Goal: Task Accomplishment & Management: Complete application form

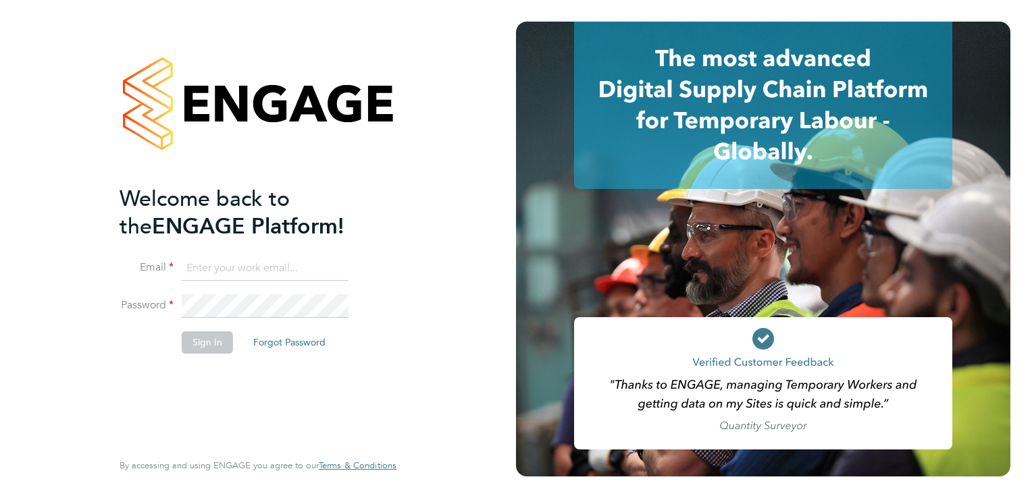
type input "[EMAIL_ADDRESS][DOMAIN_NAME]"
click at [213, 346] on button "Sign In" at bounding box center [207, 343] width 51 height 22
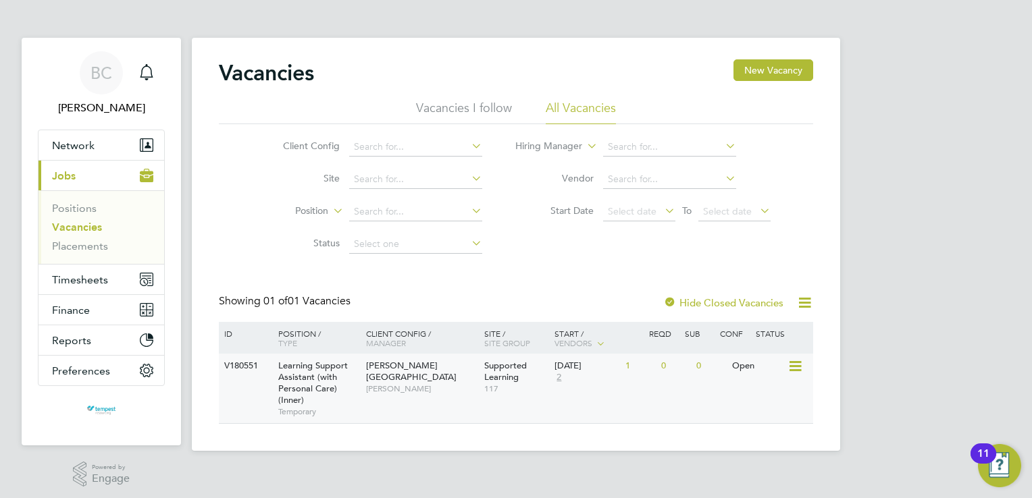
click at [409, 390] on div "V180551 Learning Support Assistant (with Personal Care) (Inner) Temporary [PERS…" at bounding box center [516, 389] width 594 height 70
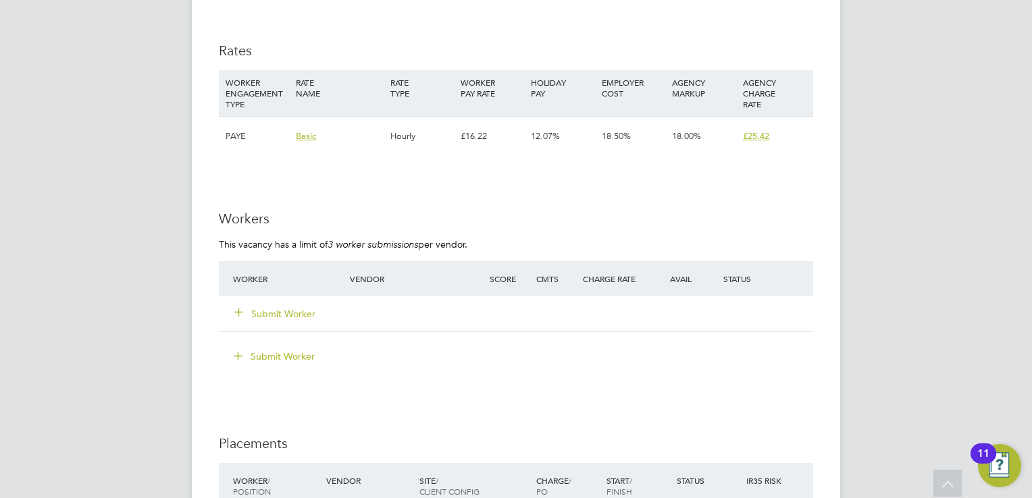
scroll to position [2566, 0]
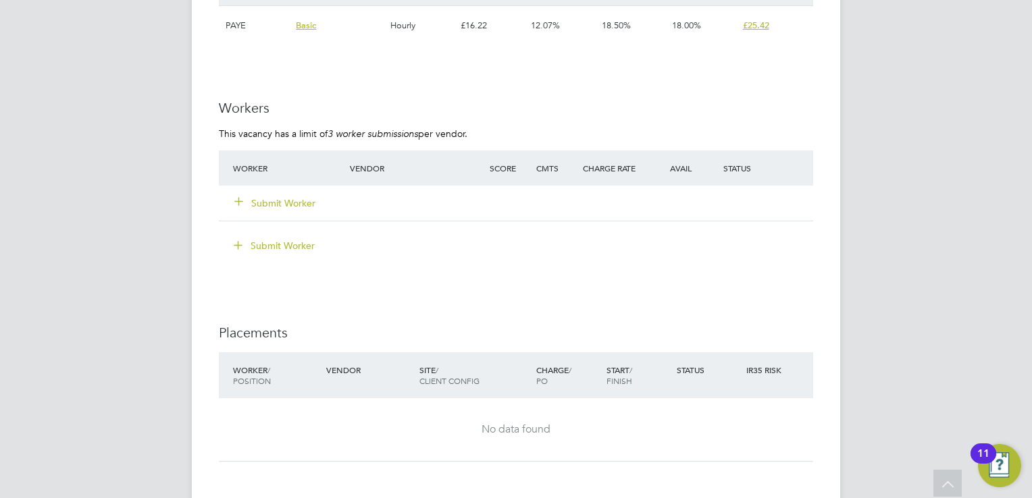
click at [276, 198] on button "Submit Worker" at bounding box center [275, 204] width 81 height 14
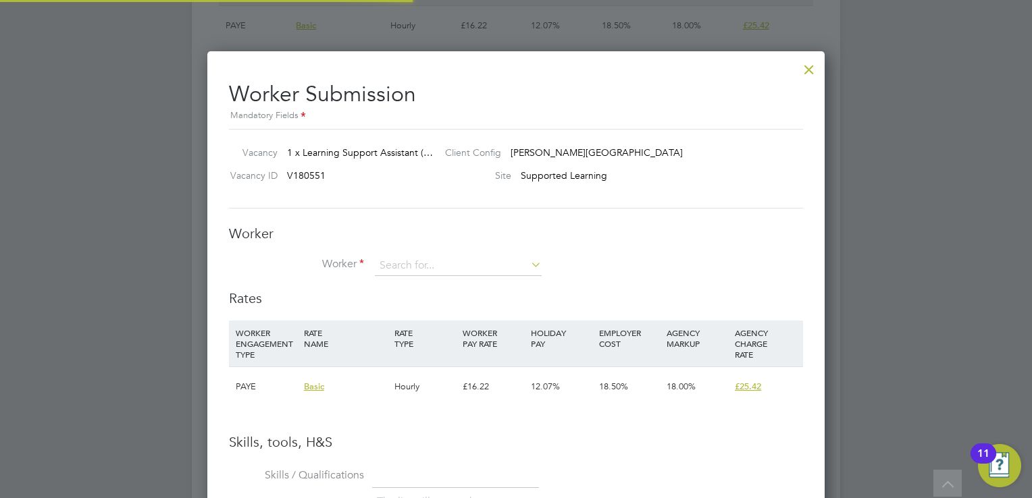
scroll to position [851, 618]
click at [523, 266] on input at bounding box center [458, 266] width 167 height 20
click at [413, 466] on li "+ Add new" at bounding box center [462, 468] width 174 height 18
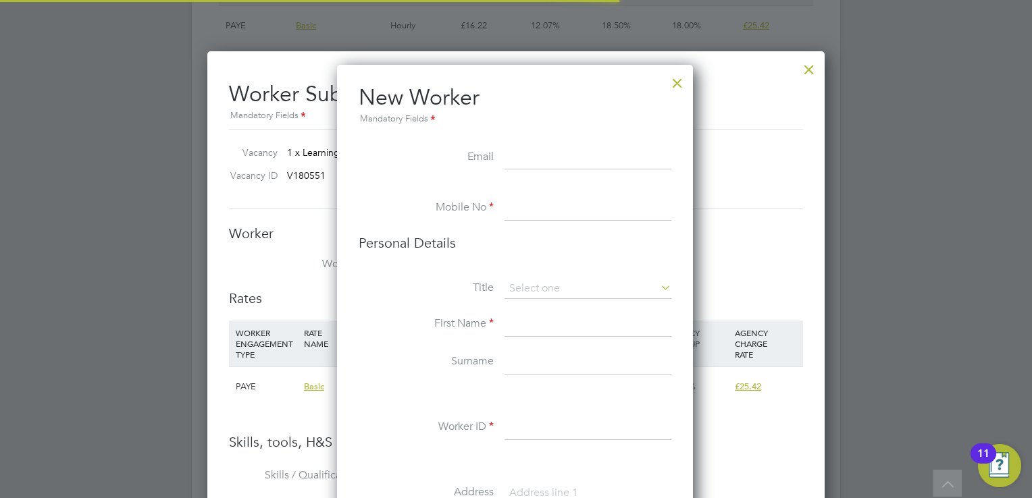
scroll to position [1137, 357]
click at [550, 160] on input at bounding box center [587, 158] width 167 height 24
paste input "sabrinacerisemichelle@gmail.com"
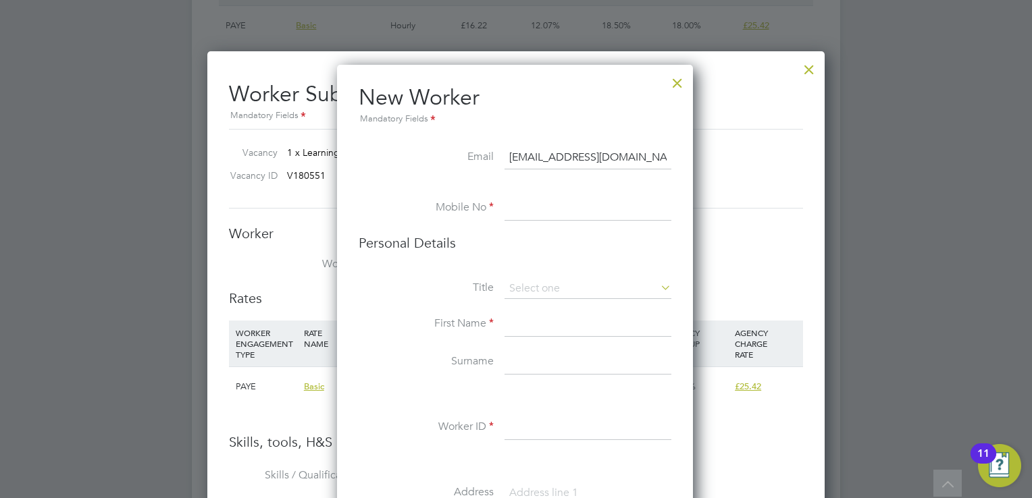
scroll to position [0, 5]
type input "sabrinacerisemichelle@gmail.com"
drag, startPoint x: 548, startPoint y: 212, endPoint x: 794, endPoint y: 208, distance: 246.5
click at [548, 212] on input at bounding box center [587, 209] width 167 height 24
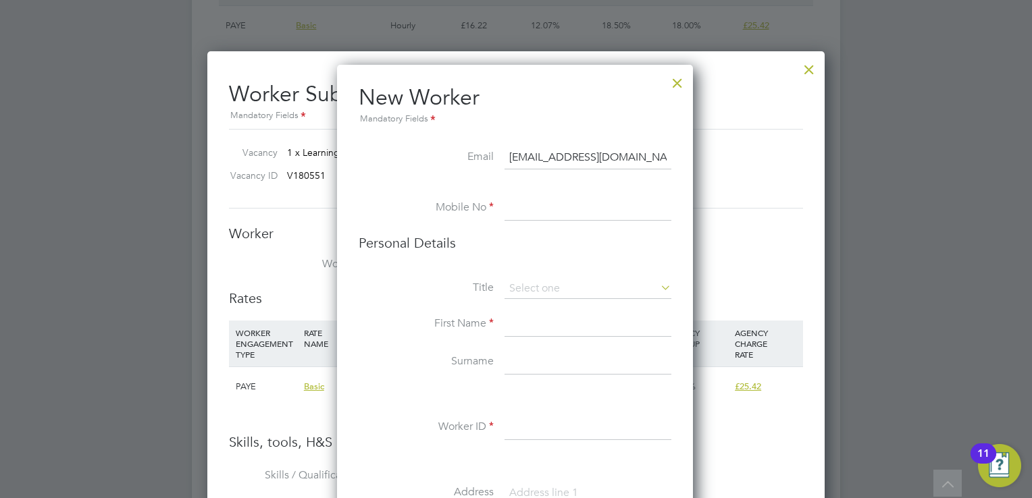
click at [570, 211] on input at bounding box center [587, 209] width 167 height 24
paste input "07507149122"
type input "07507149122"
click at [596, 284] on input at bounding box center [587, 289] width 167 height 20
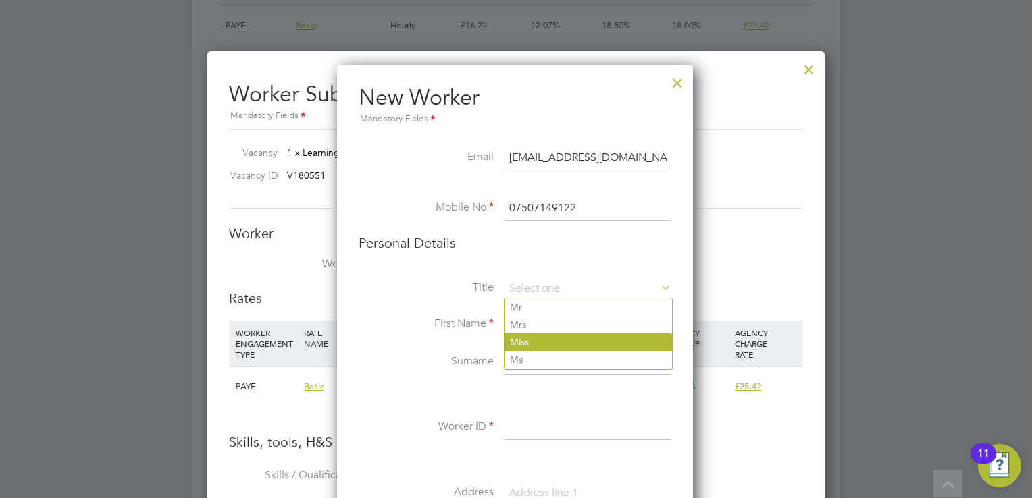
click at [536, 338] on li "Miss" at bounding box center [587, 343] width 167 height 18
type input "Miss"
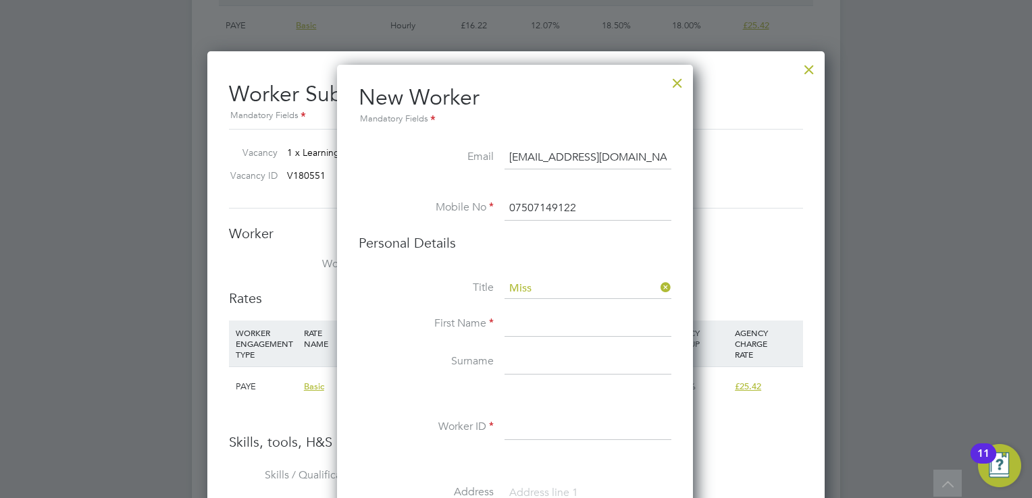
click at [536, 325] on input at bounding box center [587, 325] width 167 height 24
type input "Sabrina"
click at [532, 361] on input at bounding box center [587, 362] width 167 height 24
type input "Michelle"
click at [519, 430] on input at bounding box center [587, 428] width 167 height 24
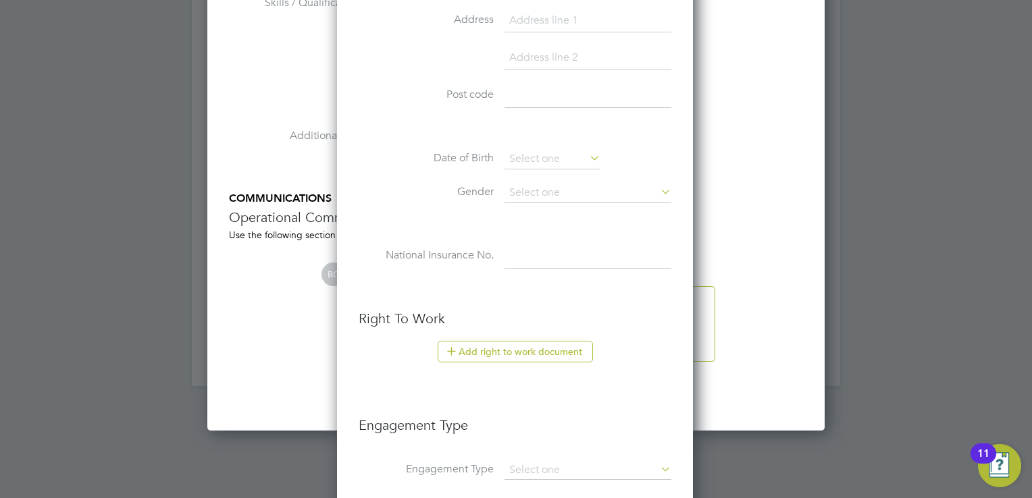
scroll to position [3106, 0]
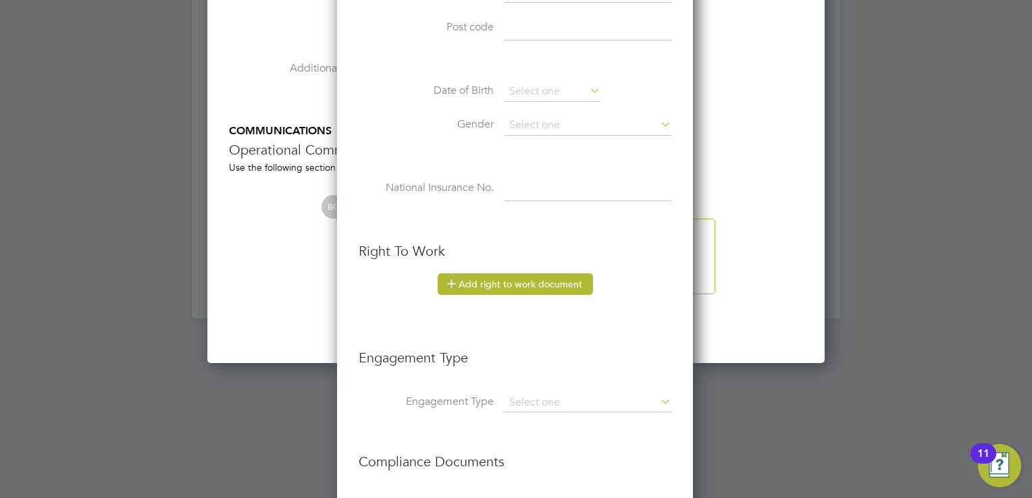
type input "-"
click at [532, 283] on button "Add right to work document" at bounding box center [515, 284] width 155 height 22
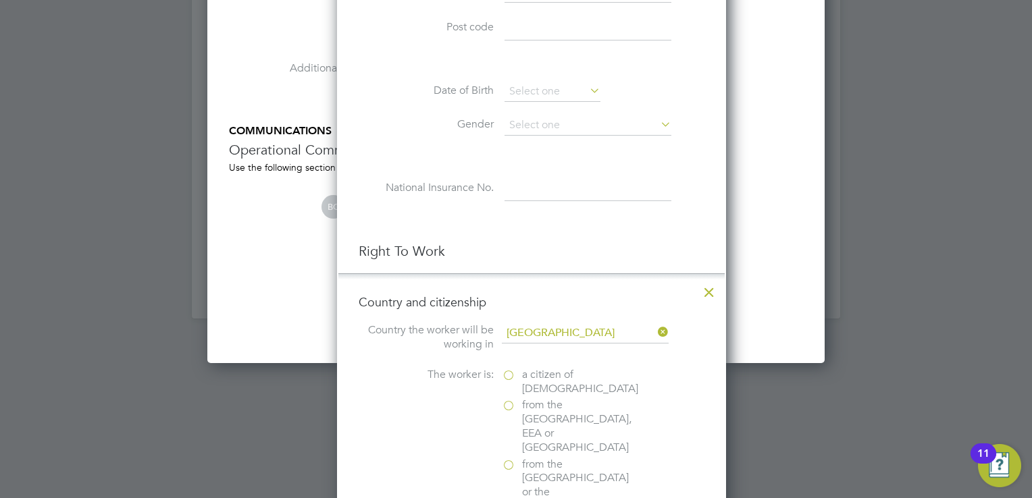
scroll to position [7, 7]
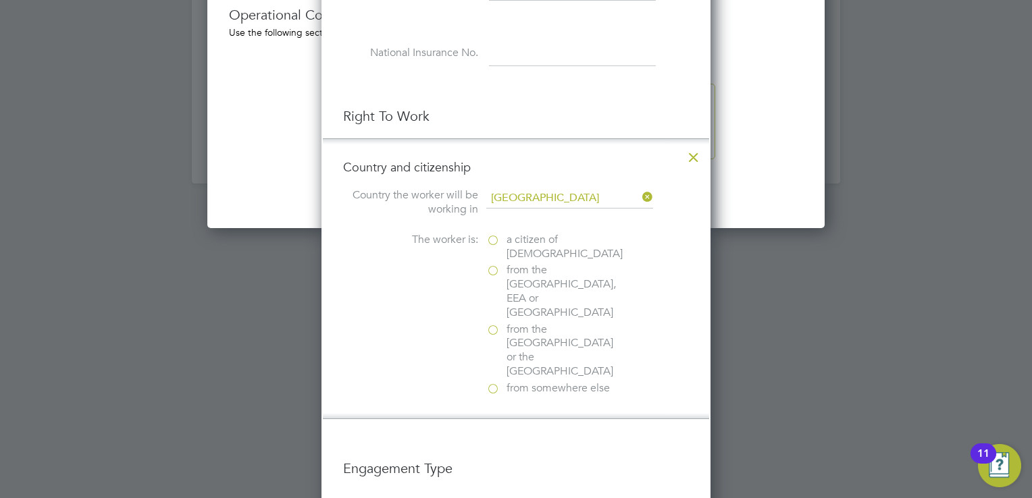
click at [494, 238] on label "a citizen of United Kingdom" at bounding box center [553, 247] width 135 height 28
click at [0, 0] on input "a citizen of United Kingdom" at bounding box center [0, 0] width 0 height 0
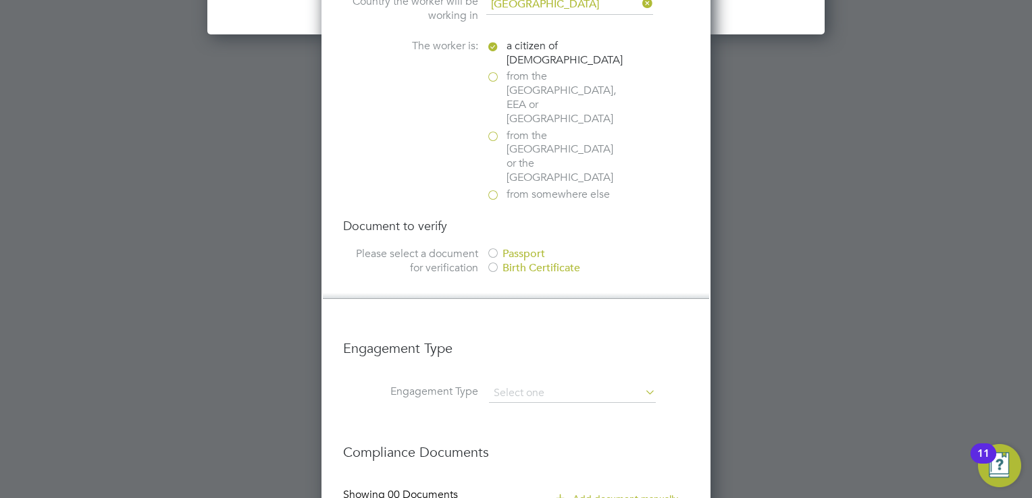
scroll to position [3444, 0]
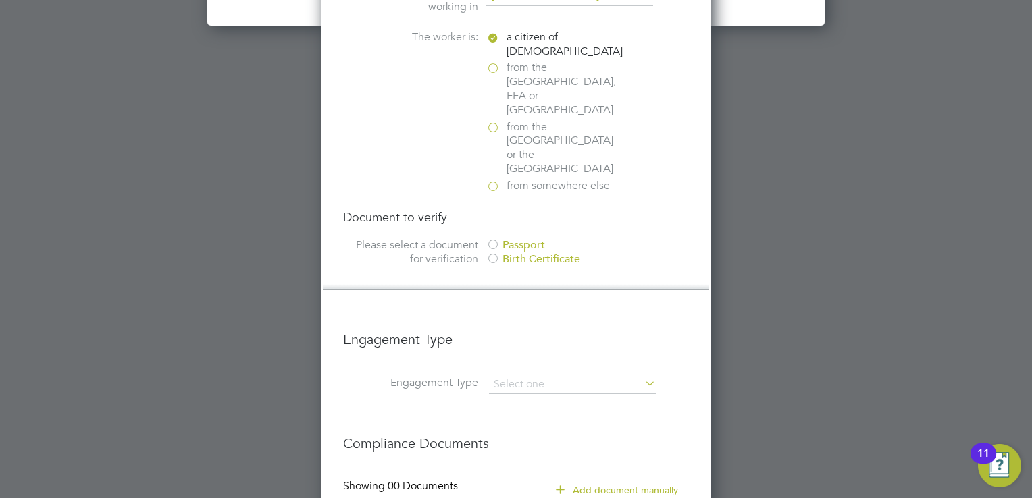
click at [494, 239] on div at bounding box center [493, 246] width 14 height 14
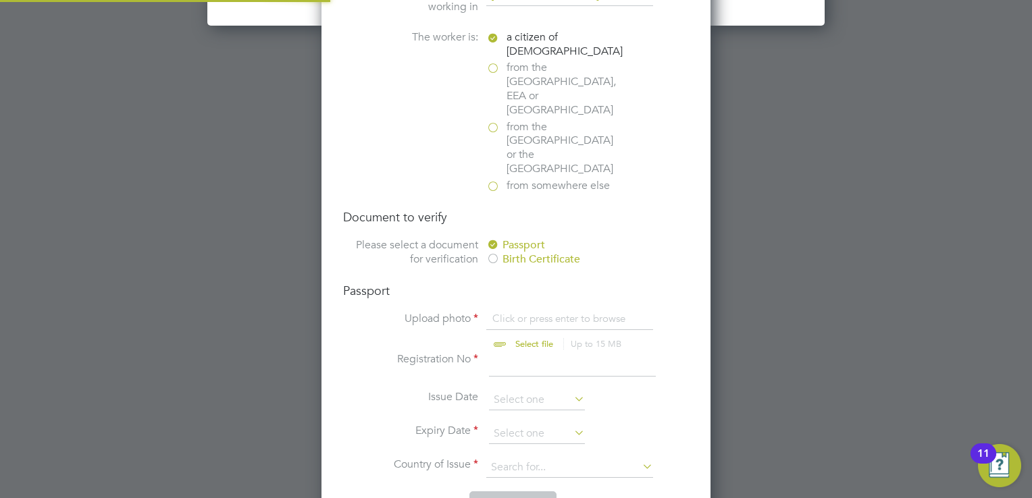
scroll to position [18, 167]
click at [520, 312] on input "file" at bounding box center [547, 332] width 212 height 41
type input "C:\fakepath\20240515_110423.jpg"
click at [511, 353] on input at bounding box center [572, 365] width 167 height 24
type input "128961269"
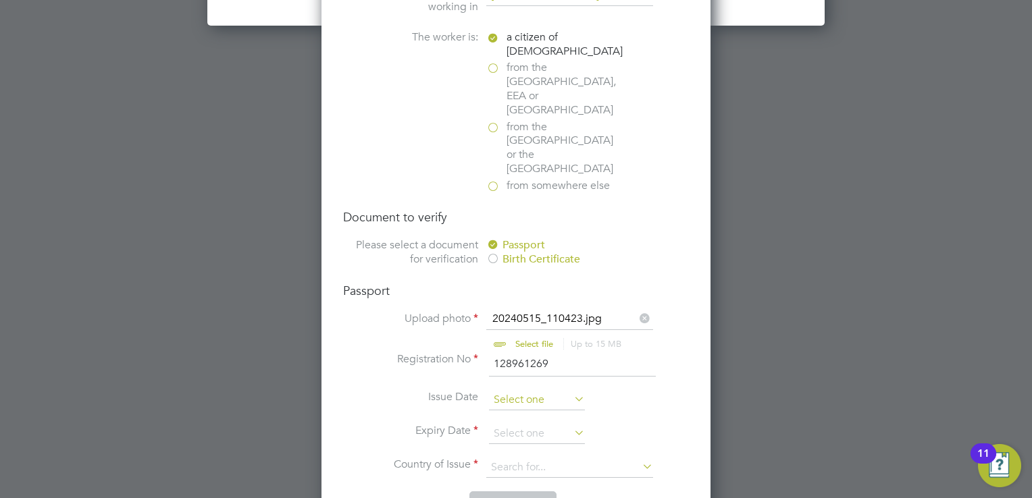
click at [562, 390] on input at bounding box center [537, 400] width 96 height 20
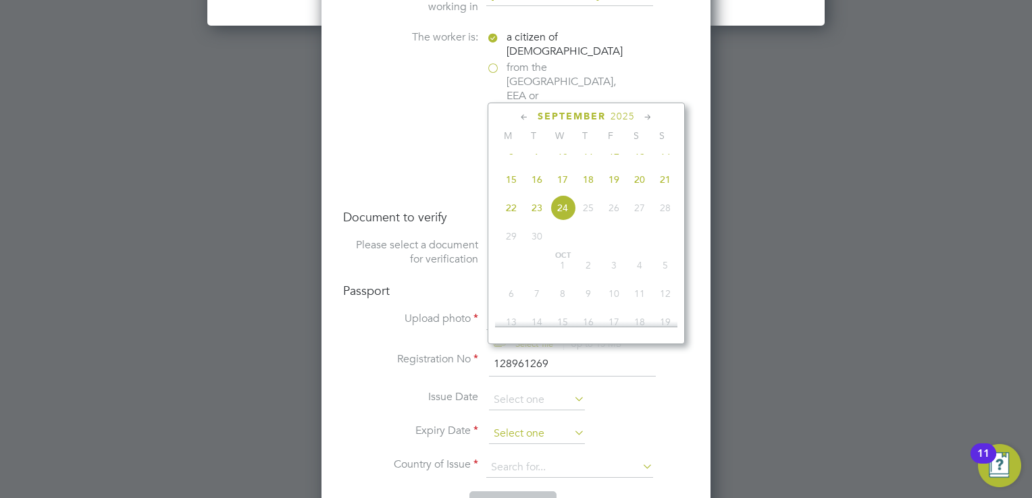
click at [536, 424] on input at bounding box center [537, 434] width 96 height 20
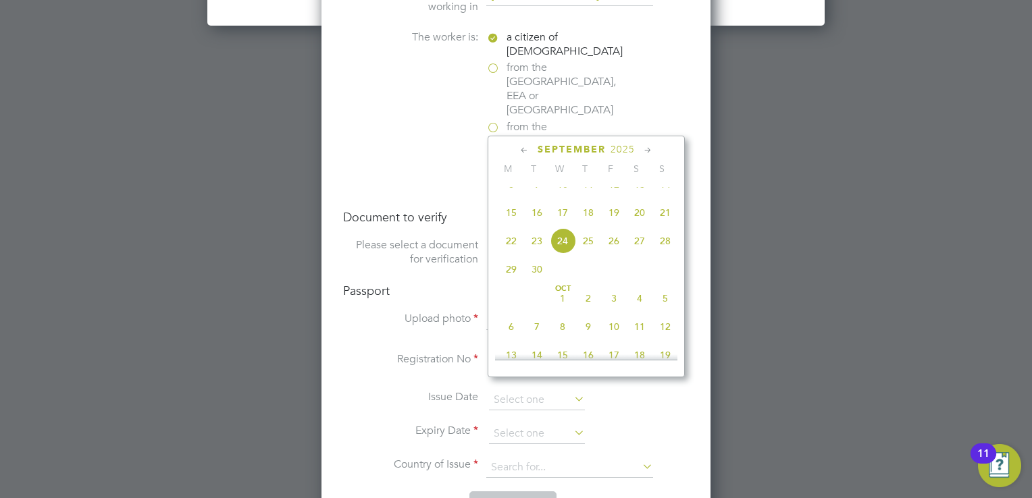
click at [628, 151] on span "2025" at bounding box center [622, 149] width 24 height 11
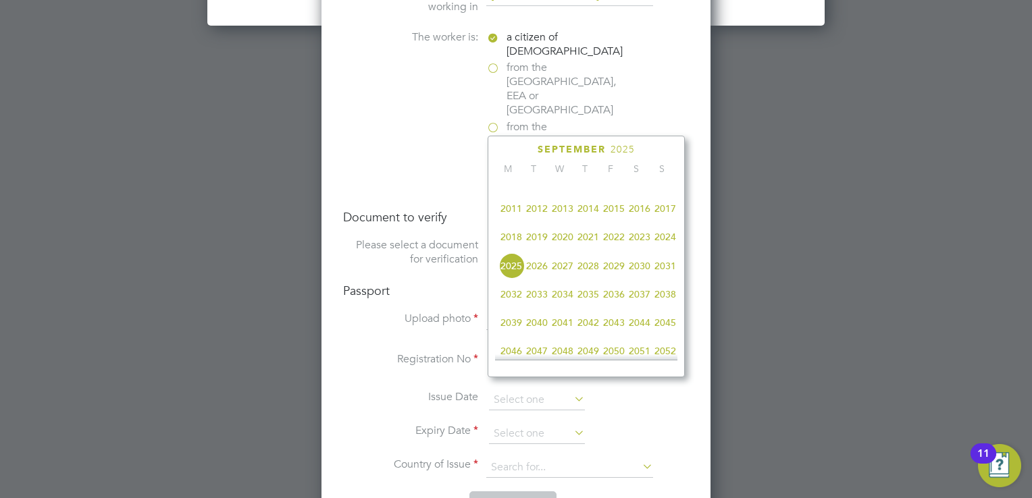
click at [513, 305] on span "2032" at bounding box center [511, 295] width 26 height 26
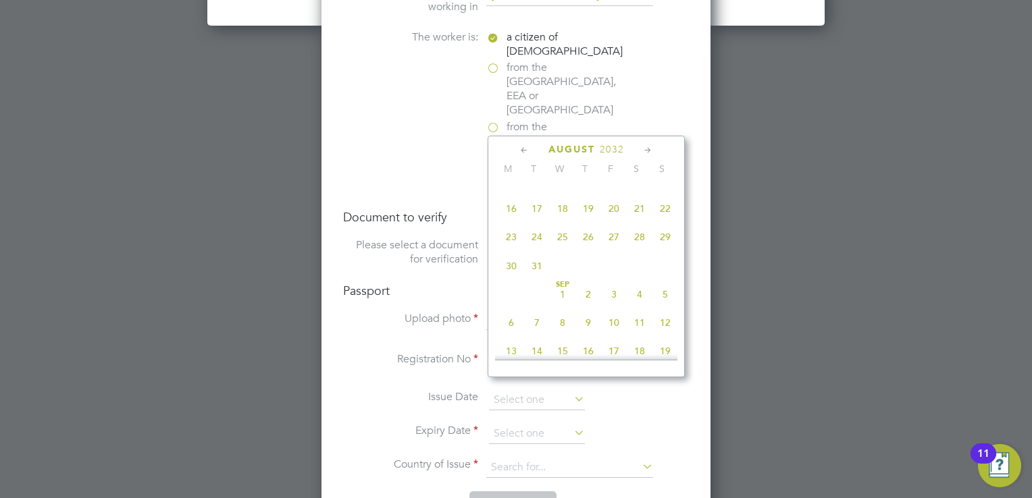
click at [525, 149] on icon at bounding box center [524, 150] width 13 height 15
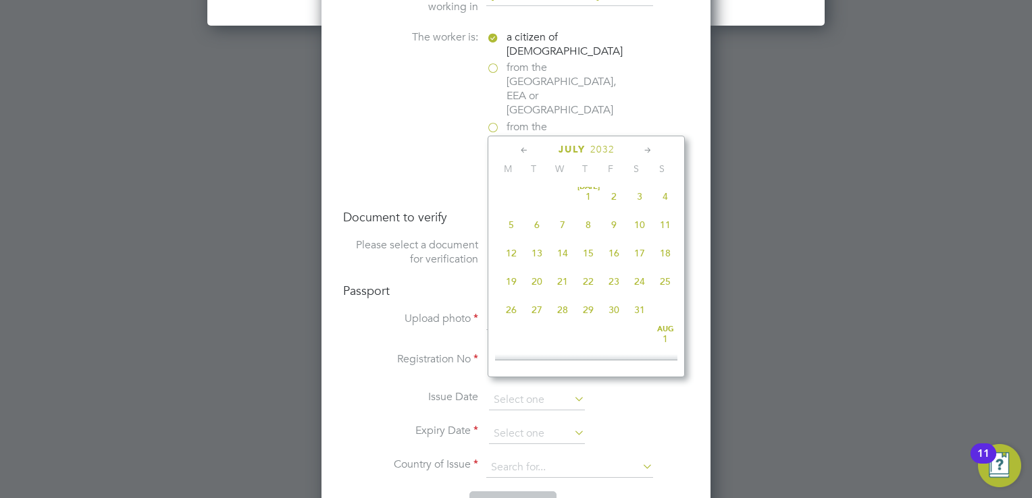
click at [525, 149] on icon at bounding box center [524, 150] width 13 height 15
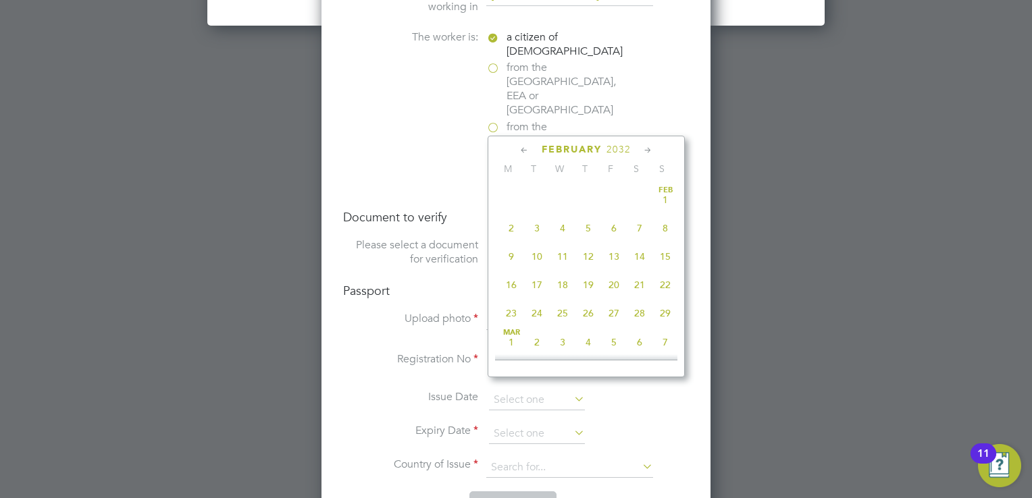
click at [525, 149] on icon at bounding box center [524, 150] width 13 height 15
click at [533, 287] on span "20" at bounding box center [537, 285] width 26 height 26
type input "20 Jan 2032"
